Goal: Information Seeking & Learning: Find specific fact

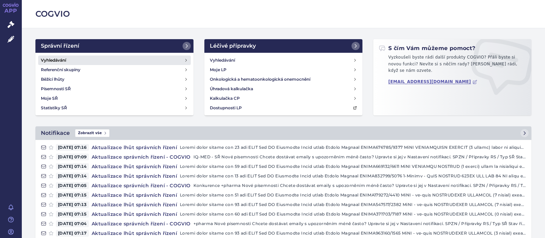
click at [54, 59] on h4 "Vyhledávání" at bounding box center [53, 60] width 25 height 7
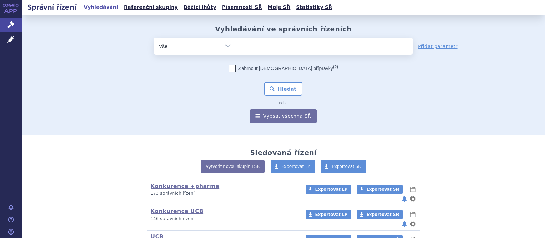
click at [262, 48] on ul at bounding box center [324, 45] width 177 height 14
click at [236, 48] on select at bounding box center [236, 45] width 0 height 17
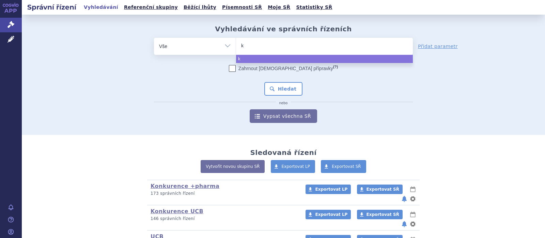
type input "ka"
type input "kal"
type input "kaln"
type input "kalno"
type input "kalnor"
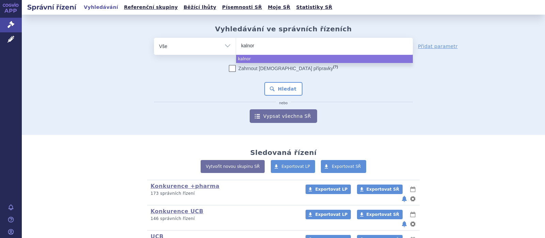
type input "kalnorm"
type input "kalnormi"
type input "kalnormin"
select select "kalnormin"
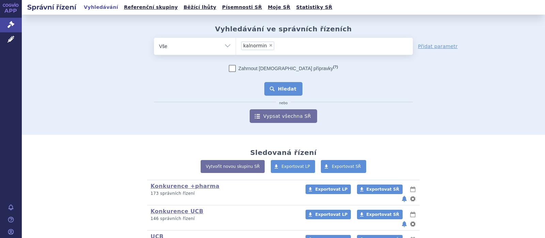
click at [293, 88] on button "Hledat" at bounding box center [283, 89] width 38 height 14
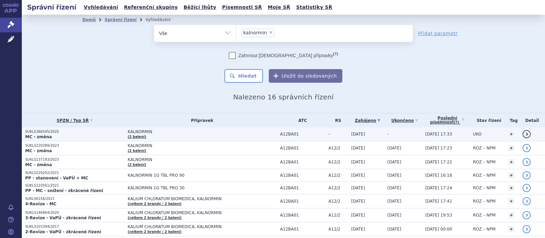
click at [132, 131] on span "KALNORMIN" at bounding box center [202, 131] width 149 height 5
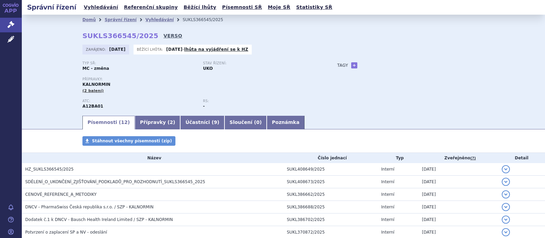
click at [163, 34] on link "VERSO" at bounding box center [172, 35] width 19 height 7
click at [144, 37] on div "Domů Správní řízení Vyhledávání SUKLS366545/2025 SUKLS366545/2025 VERSO [GEOGRA…" at bounding box center [283, 70] width 429 height 90
drag, startPoint x: 147, startPoint y: 36, endPoint x: 78, endPoint y: 41, distance: 69.3
click at [78, 41] on div "Domů Správní řízení Vyhledávání SUKLS366545/2025 SUKLS366545/2025 VERSO [GEOGRA…" at bounding box center [283, 70] width 429 height 90
copy strong "SUKLS366545/2025"
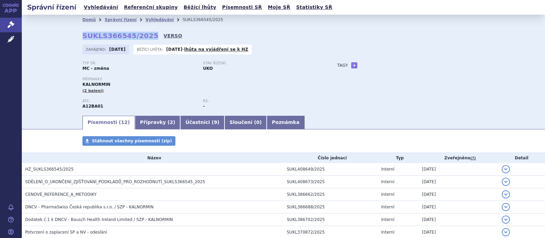
click at [163, 34] on link "VERSO" at bounding box center [172, 35] width 19 height 7
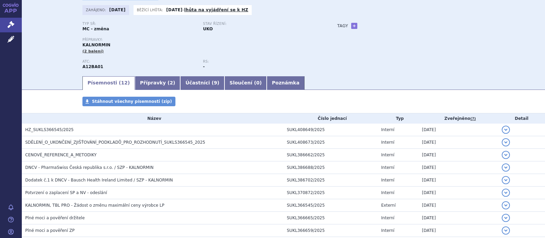
scroll to position [89, 0]
